Goal: Transaction & Acquisition: Purchase product/service

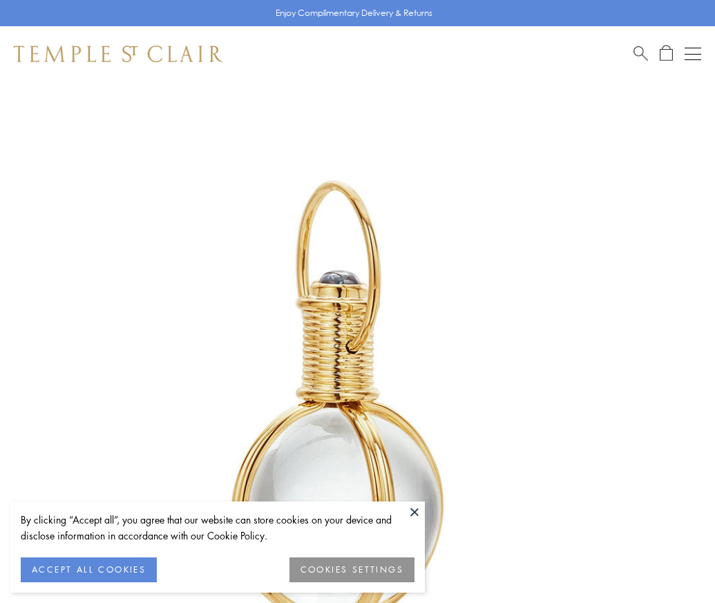
scroll to position [360, 0]
